Goal: Information Seeking & Learning: Learn about a topic

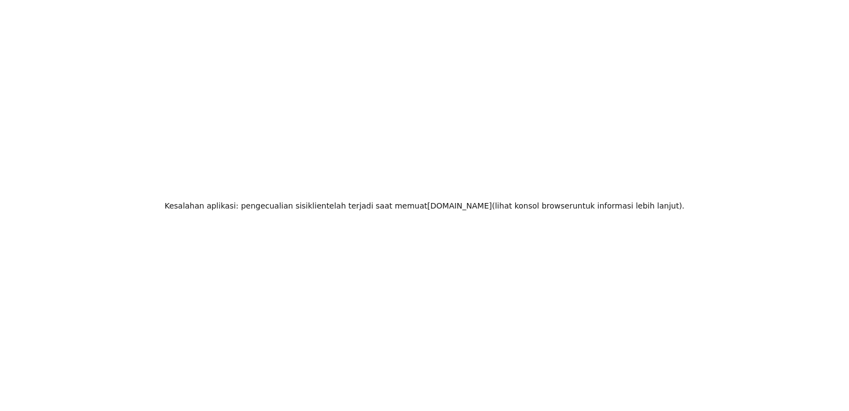
click at [258, 90] on div "Kesalahan aplikasi: pengecualian sisi klien telah terjadi saat memuat [DOMAIN_N…" at bounding box center [424, 205] width 849 height 411
drag, startPoint x: 546, startPoint y: 223, endPoint x: 301, endPoint y: 161, distance: 253.0
click at [544, 223] on div "Kesalahan aplikasi: pengecualian sisi klien telah terjadi saat memuat [DOMAIN_N…" at bounding box center [424, 205] width 849 height 411
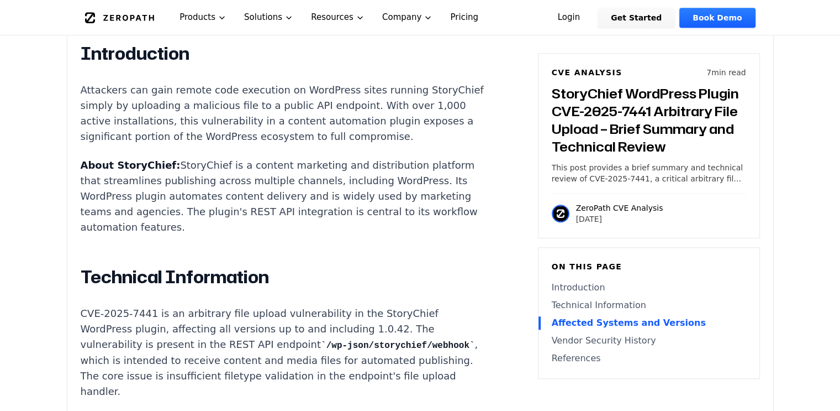
scroll to position [553, 0]
